Goal: Register for event/course

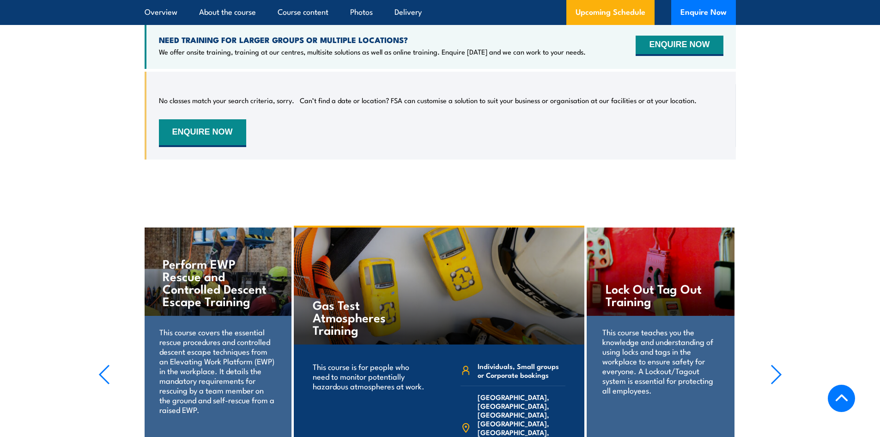
scroll to position [1440, 0]
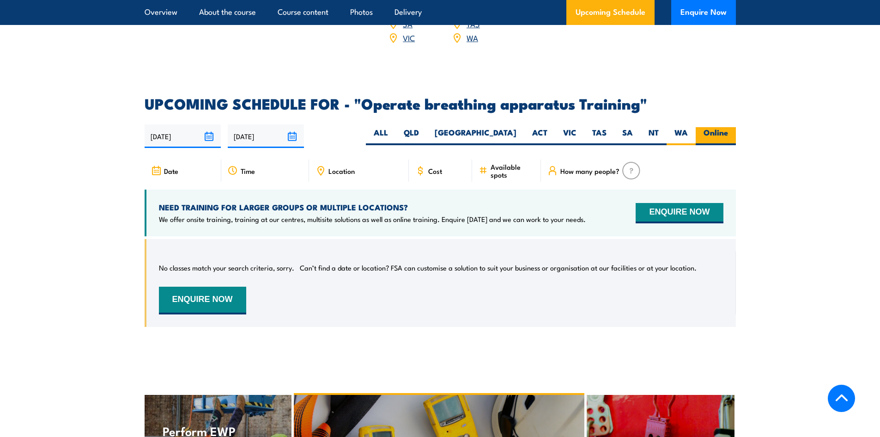
click at [710, 137] on label "Online" at bounding box center [716, 136] width 40 height 18
click at [728, 133] on input "Online" at bounding box center [731, 130] width 6 height 6
radio input "true"
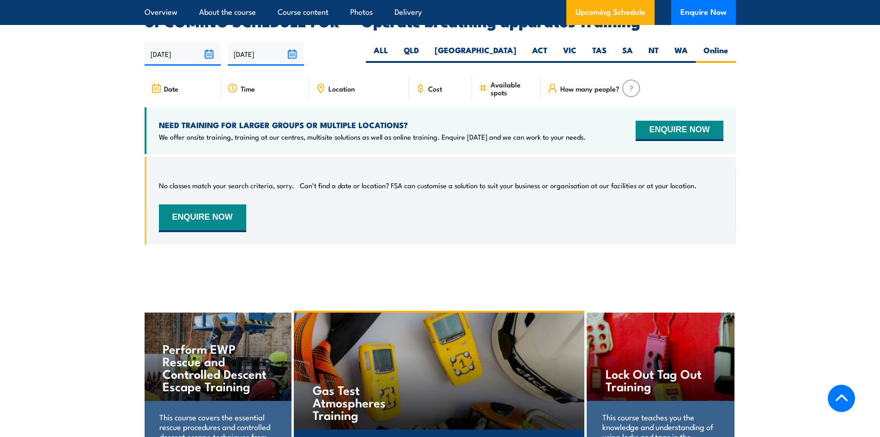
scroll to position [1532, 0]
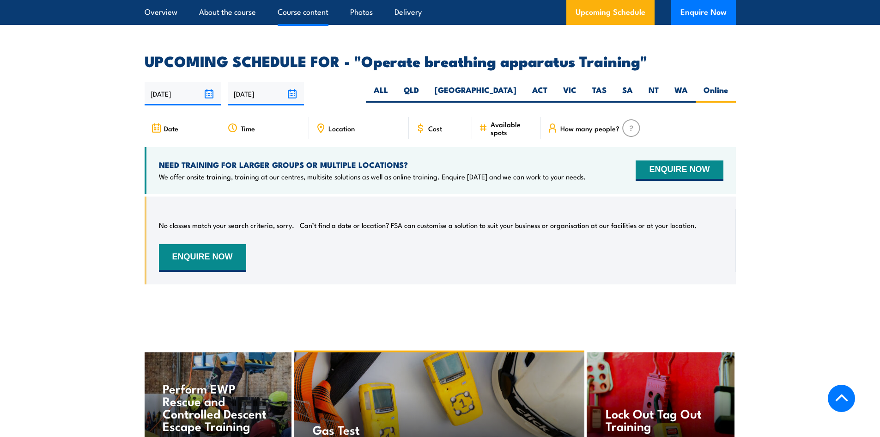
scroll to position [1440, 0]
